Goal: Transaction & Acquisition: Purchase product/service

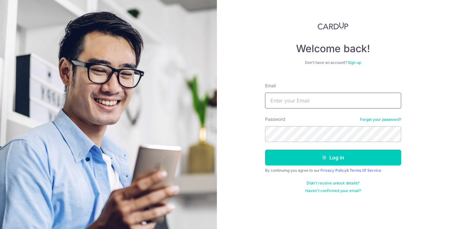
click at [286, 106] on input "Email" at bounding box center [333, 101] width 136 height 16
type input "[EMAIL_ADDRESS][DOMAIN_NAME]"
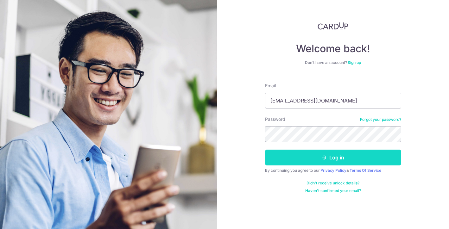
click at [317, 162] on button "Log in" at bounding box center [333, 158] width 136 height 16
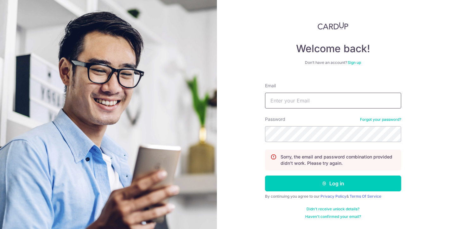
click at [307, 101] on input "Email" at bounding box center [333, 101] width 136 height 16
type input "[EMAIL_ADDRESS][DOMAIN_NAME]"
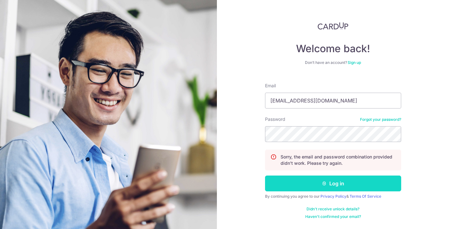
click at [301, 186] on button "Log in" at bounding box center [333, 184] width 136 height 16
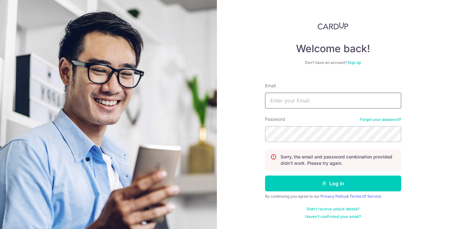
click at [316, 102] on input "Email" at bounding box center [333, 101] width 136 height 16
type input "[EMAIL_ADDRESS][DOMAIN_NAME]"
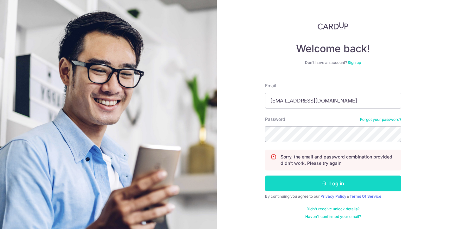
click at [319, 182] on button "Log in" at bounding box center [333, 184] width 136 height 16
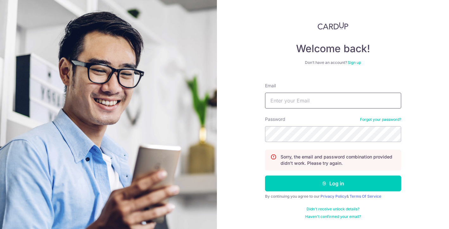
click at [307, 103] on input "Email" at bounding box center [333, 101] width 136 height 16
type input "[EMAIL_ADDRESS][DOMAIN_NAME]"
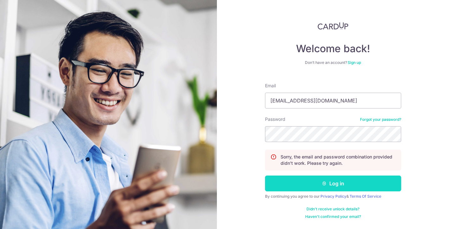
click at [318, 189] on button "Log in" at bounding box center [333, 184] width 136 height 16
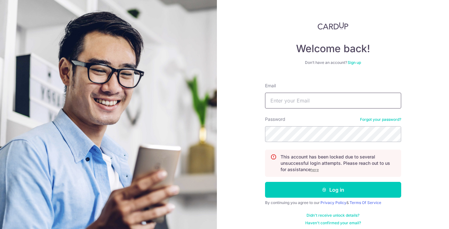
click at [294, 105] on input "Email" at bounding box center [333, 101] width 136 height 16
type input "zetwinz@yahoo.com"
click at [318, 171] on u "here" at bounding box center [315, 170] width 8 height 5
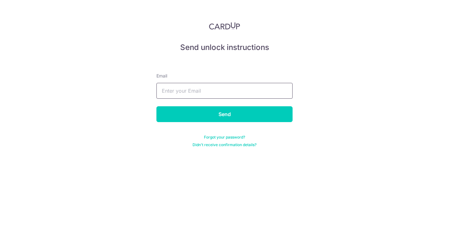
click at [169, 90] on input "text" at bounding box center [225, 91] width 136 height 16
type input "[EMAIL_ADDRESS][DOMAIN_NAME]"
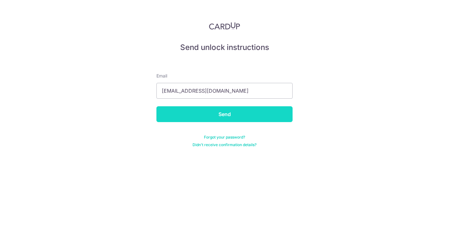
click at [193, 115] on input "Send" at bounding box center [225, 114] width 136 height 16
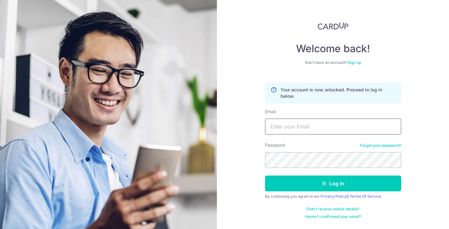
click at [305, 130] on input "Email" at bounding box center [333, 127] width 136 height 16
type input "[EMAIL_ADDRESS][DOMAIN_NAME]"
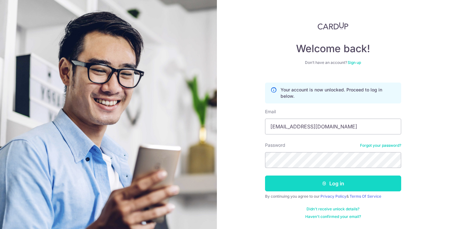
click at [320, 180] on button "Log in" at bounding box center [333, 184] width 136 height 16
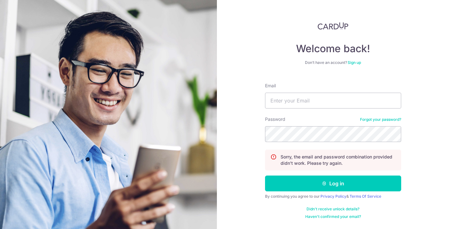
click at [379, 119] on link "Forgot your password?" at bounding box center [380, 119] width 41 height 5
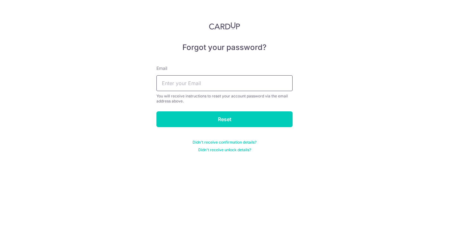
click at [216, 81] on input "text" at bounding box center [225, 83] width 136 height 16
type input "[EMAIL_ADDRESS][DOMAIN_NAME]"
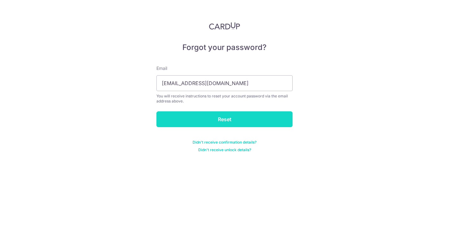
click at [215, 119] on input "Reset" at bounding box center [225, 120] width 136 height 16
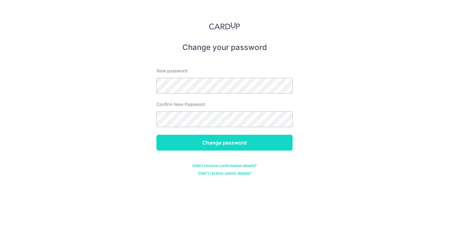
click at [202, 142] on input "Change password" at bounding box center [225, 143] width 136 height 16
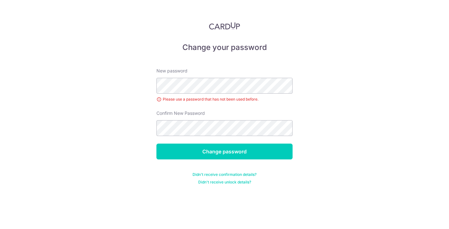
click at [212, 93] on div "New password Please use a password that has not been used before." at bounding box center [225, 85] width 136 height 35
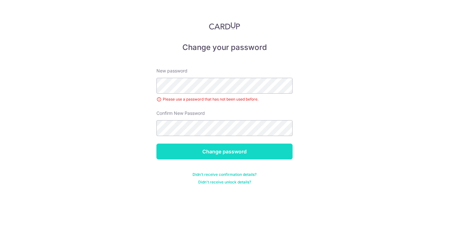
click at [221, 150] on input "Change password" at bounding box center [225, 152] width 136 height 16
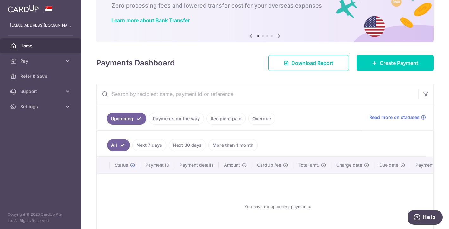
scroll to position [44, 0]
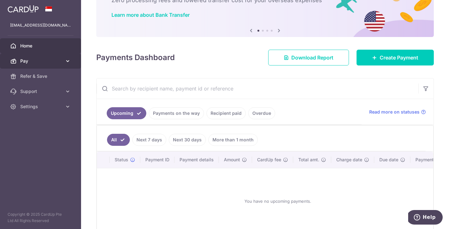
click at [75, 58] on link "Pay" at bounding box center [40, 61] width 81 height 15
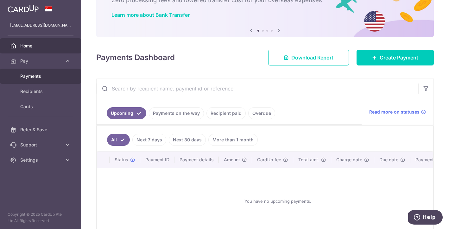
click at [40, 78] on span "Payments" at bounding box center [41, 76] width 42 height 6
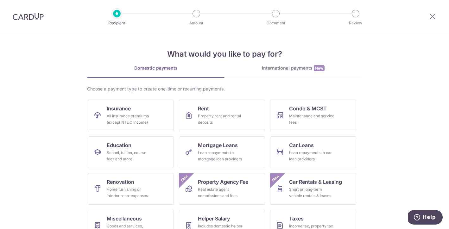
click at [299, 72] on link "International payments New" at bounding box center [294, 71] width 138 height 13
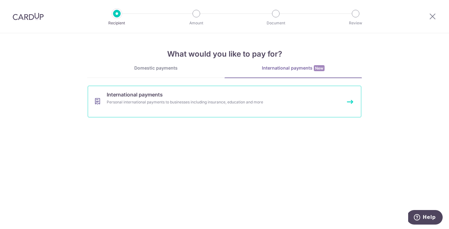
click at [202, 96] on link "International payments Personal international payments to businesses including …" at bounding box center [225, 102] width 274 height 32
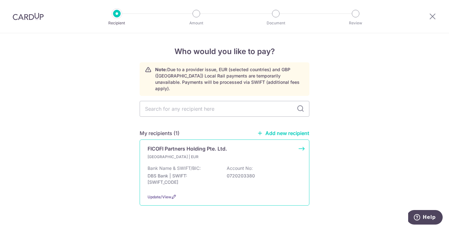
click at [177, 165] on p "Bank Name & SWIFT/BIC:" at bounding box center [174, 168] width 53 height 6
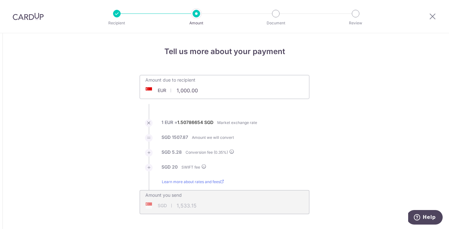
click at [195, 91] on input "1,000.00" at bounding box center [189, 90] width 98 height 15
type input "119,645.00"
type input "181,059.17"
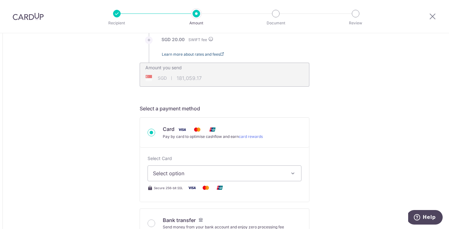
scroll to position [128, 0]
click at [202, 174] on span "Select option" at bounding box center [219, 173] width 132 height 8
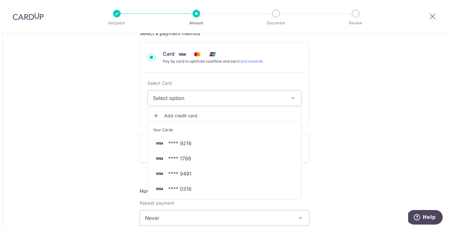
scroll to position [203, 0]
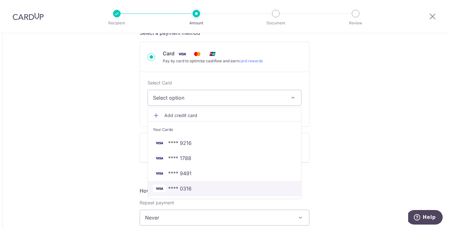
click at [185, 192] on span "**** 0316" at bounding box center [179, 189] width 23 height 8
type input "119,645.00"
type input "181,062.05"
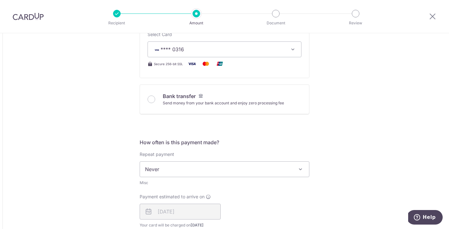
scroll to position [254, 0]
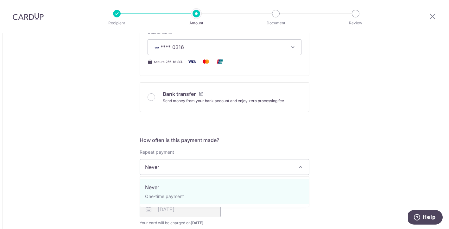
click at [189, 168] on span "Never" at bounding box center [224, 167] width 169 height 15
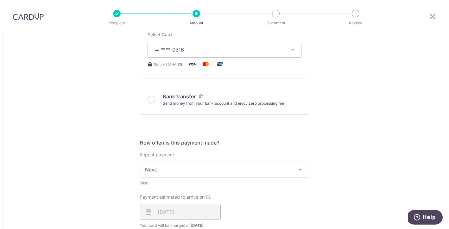
scroll to position [313, 0]
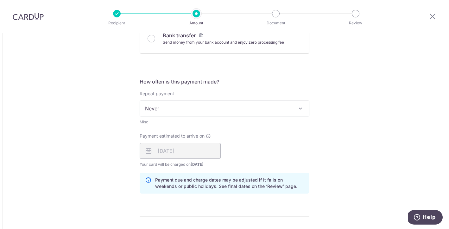
click at [158, 152] on div "[DATE]" at bounding box center [180, 151] width 81 height 16
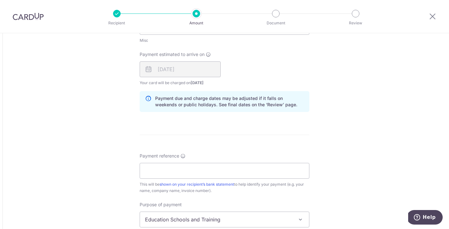
scroll to position [410, 0]
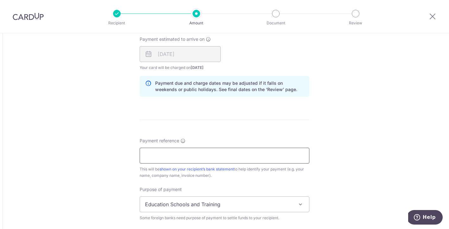
click at [240, 159] on input "Payment reference" at bounding box center [225, 156] width 170 height 16
click at [171, 162] on input "Payment reference" at bounding box center [225, 156] width 170 height 16
type input "79981 80373"
click at [338, 134] on div "Tell us more about your payment Amount due to recipient EUR 119,645.00 119645 1…" at bounding box center [224, 4] width 449 height 763
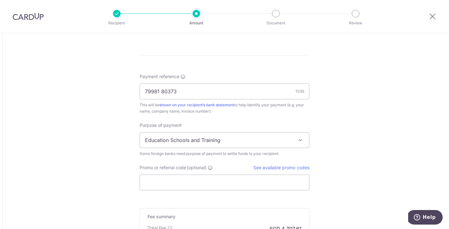
scroll to position [478, 0]
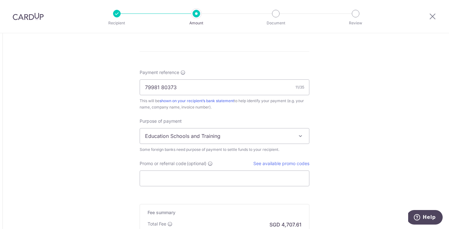
click at [291, 134] on span "Education Schools and Training" at bounding box center [224, 136] width 169 height 15
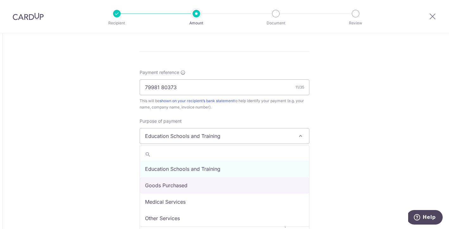
select select "Goods Purchased"
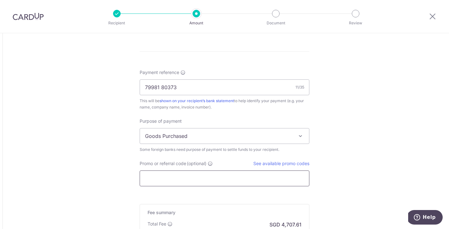
click at [197, 177] on input "Promo or referral code (optional)" at bounding box center [225, 179] width 170 height 16
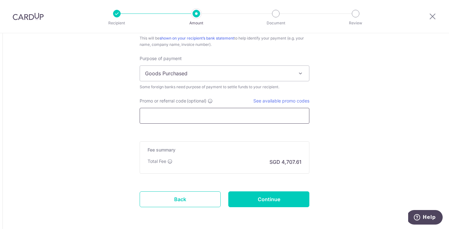
scroll to position [542, 0]
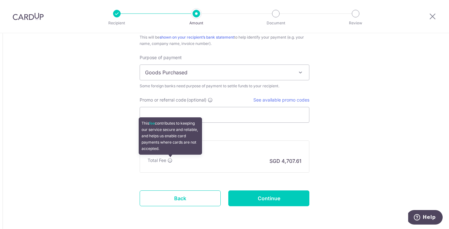
click at [170, 159] on icon at bounding box center [170, 160] width 5 height 5
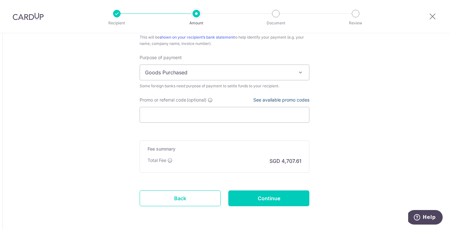
click at [274, 99] on link "See available promo codes" at bounding box center [282, 99] width 56 height 5
click at [169, 116] on input "Promo or referral code (optional)" at bounding box center [225, 115] width 170 height 16
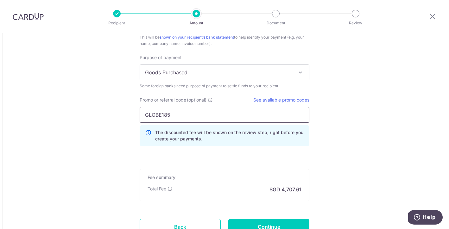
type input "GLOBE185"
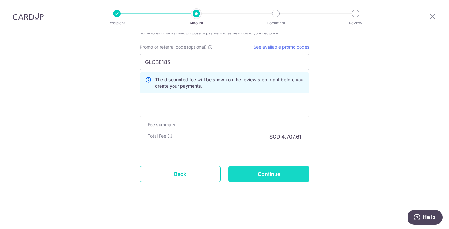
click at [250, 172] on input "Continue" at bounding box center [269, 174] width 81 height 16
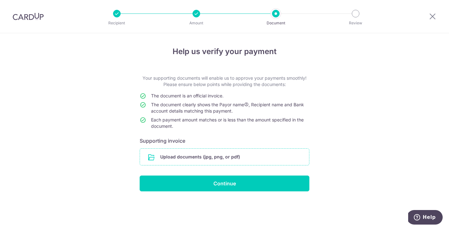
click at [234, 158] on input "file" at bounding box center [224, 157] width 169 height 16
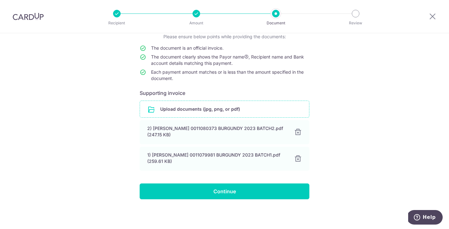
scroll to position [48, 0]
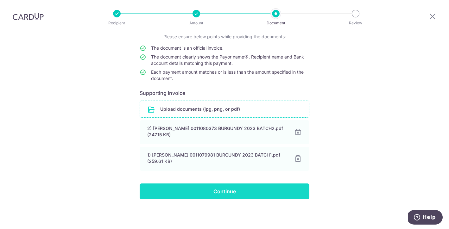
click at [231, 194] on input "Continue" at bounding box center [225, 192] width 170 height 16
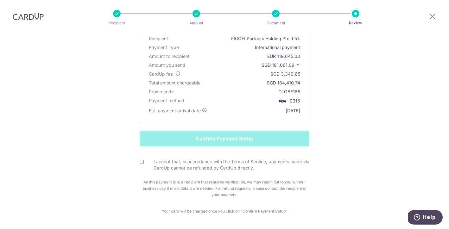
scroll to position [77, 0]
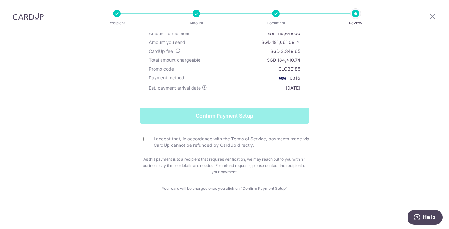
click at [142, 140] on input "I accept that, in accordance with the Terms of Service, payments made via CardU…" at bounding box center [142, 139] width 4 height 4
checkbox input "true"
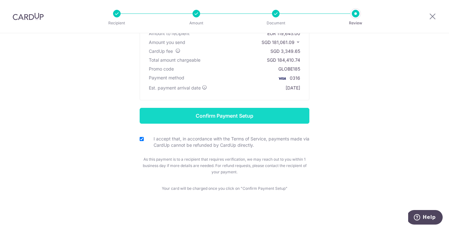
click at [214, 118] on input "Confirm Payment Setup" at bounding box center [225, 116] width 170 height 16
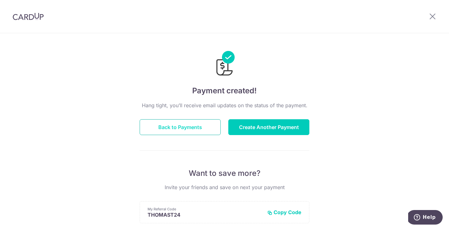
click at [195, 125] on button "Back to Payments" at bounding box center [180, 127] width 81 height 16
